Goal: Check status: Check status

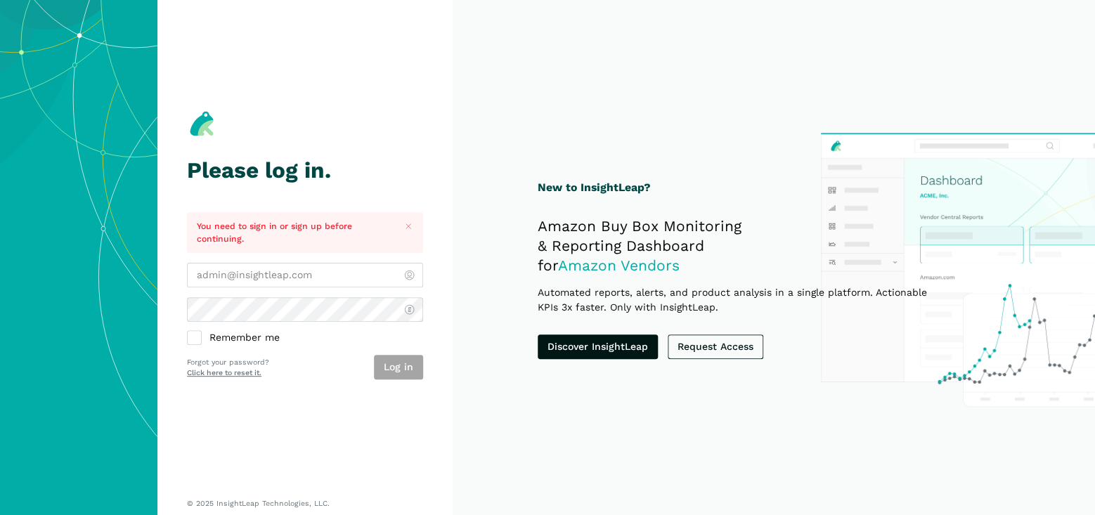
type input "[EMAIL_ADDRESS][DOMAIN_NAME]"
click at [392, 368] on button "Log in" at bounding box center [398, 367] width 49 height 25
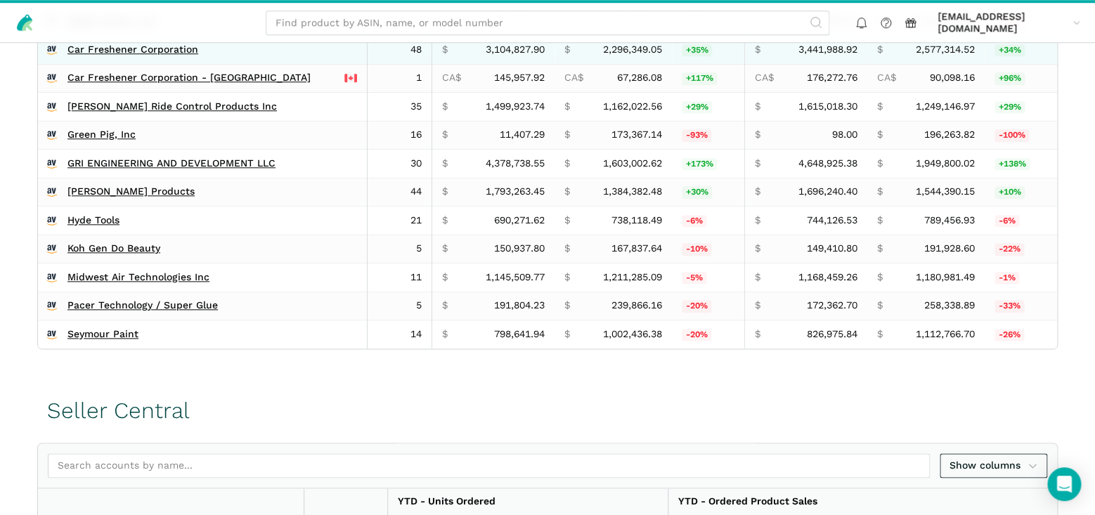
scroll to position [711, 0]
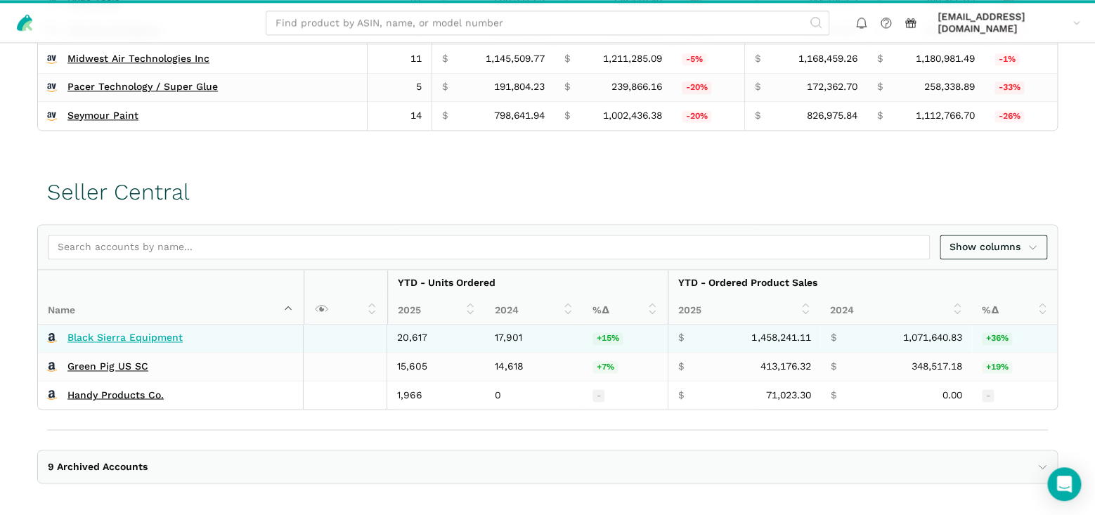
click at [165, 335] on link "Black Sierra Equipment" at bounding box center [124, 338] width 115 height 13
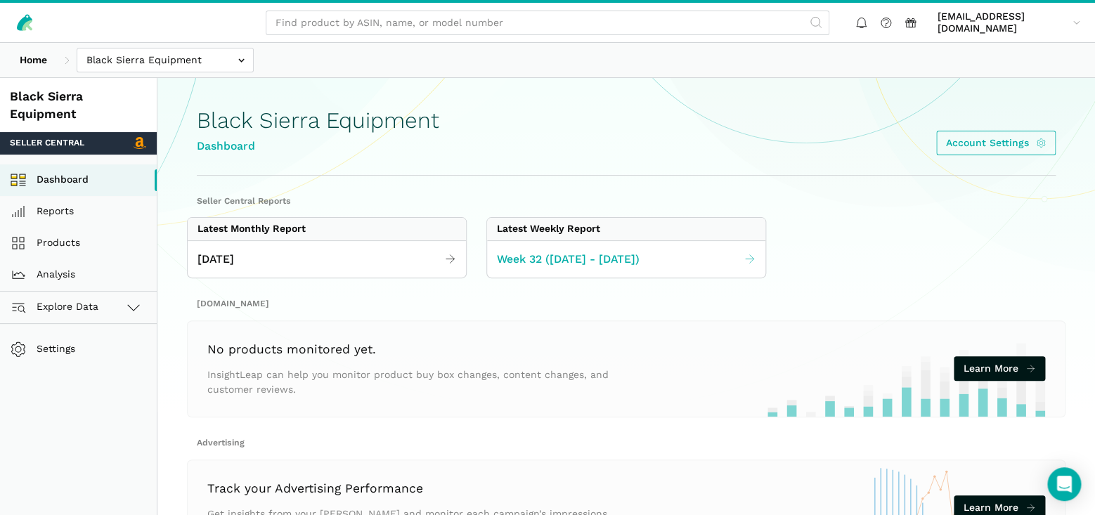
click at [754, 259] on icon at bounding box center [750, 259] width 13 height 13
